Goal: Information Seeking & Learning: Learn about a topic

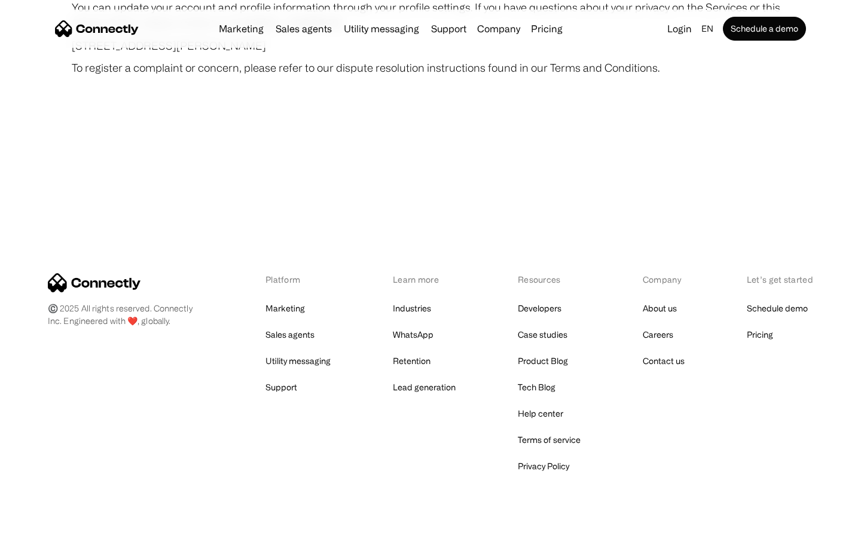
scroll to position [6960, 0]
